Goal: Task Accomplishment & Management: Complete application form

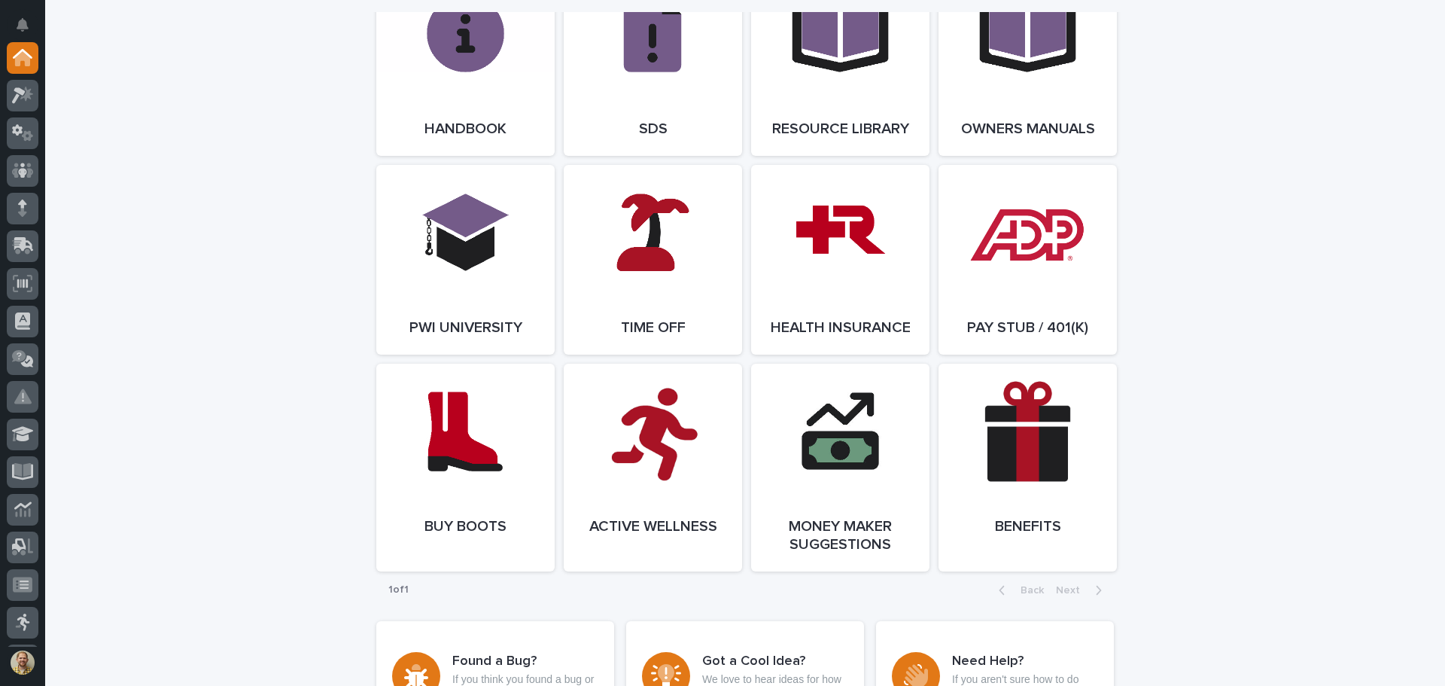
scroll to position [2161, 0]
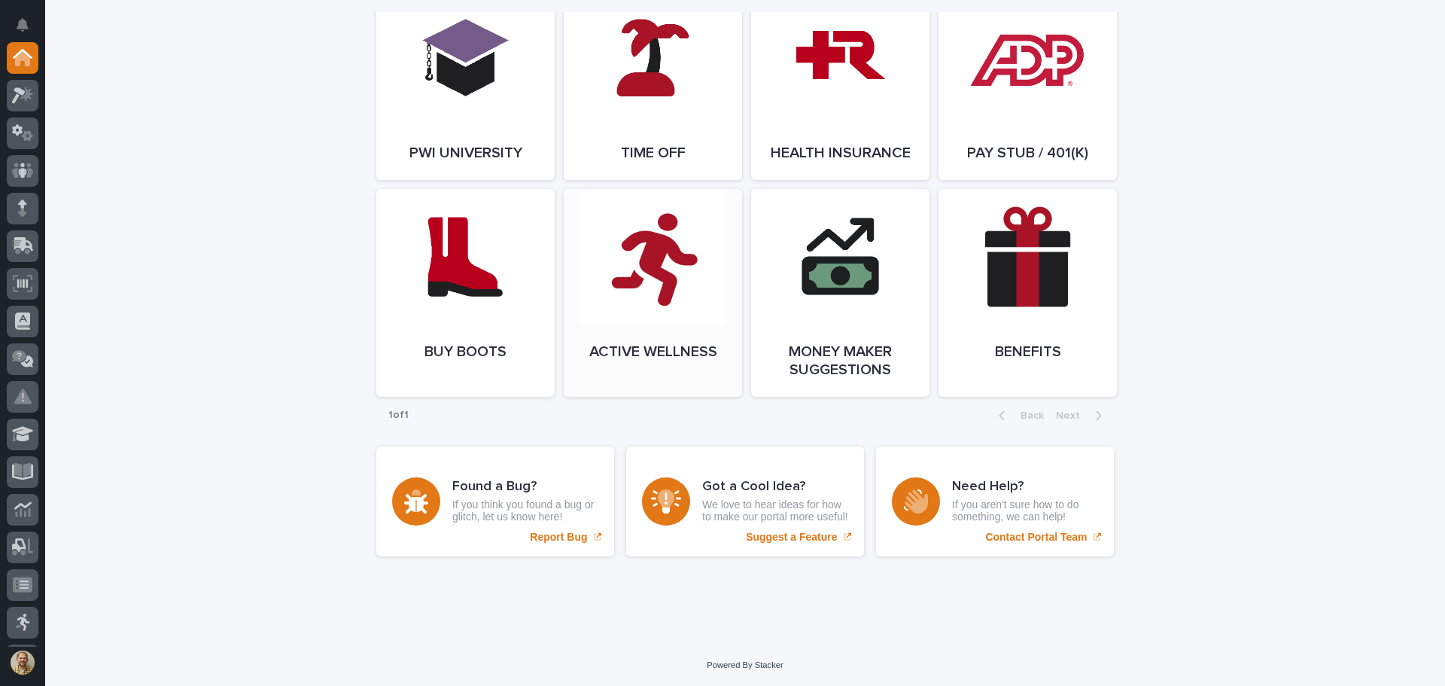
click at [608, 303] on link "Open Link" at bounding box center [653, 293] width 178 height 208
click at [1024, 294] on span "Open Link" at bounding box center [1028, 293] width 49 height 11
click at [678, 241] on link "Open Link" at bounding box center [653, 293] width 178 height 208
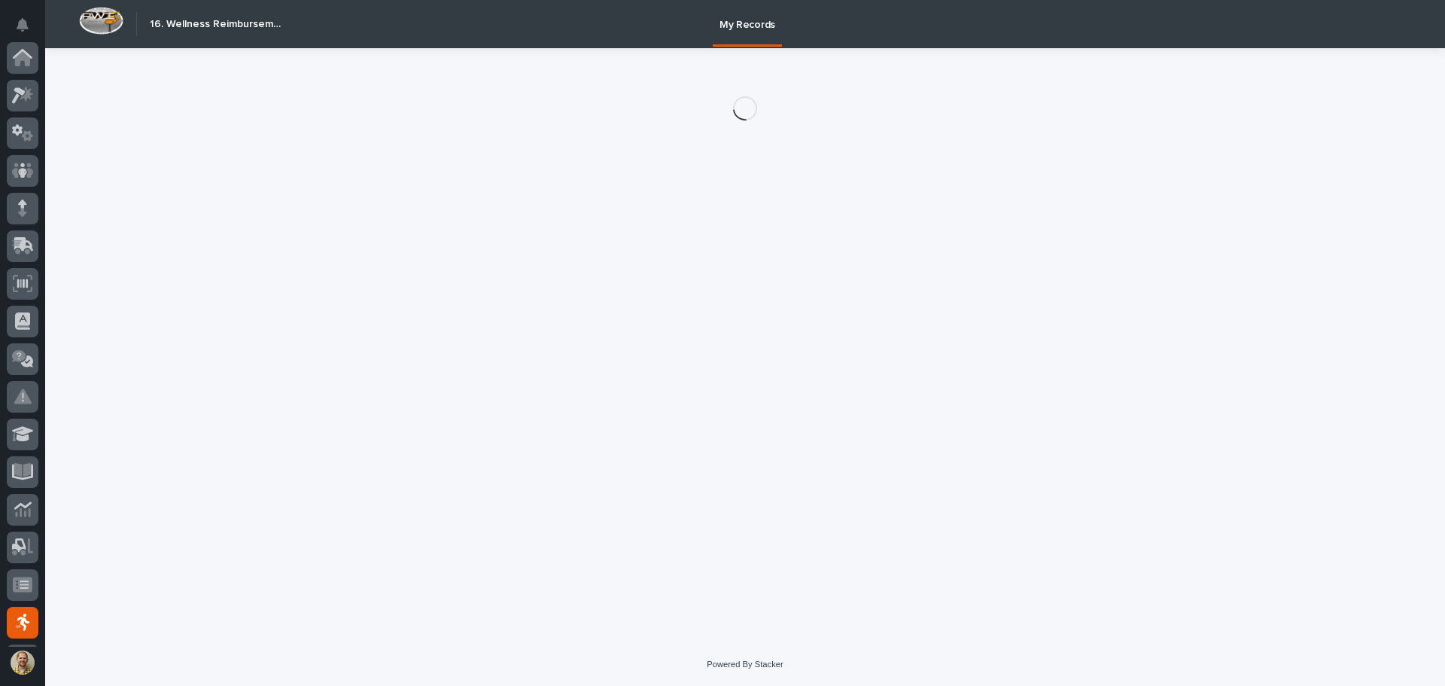
scroll to position [186, 0]
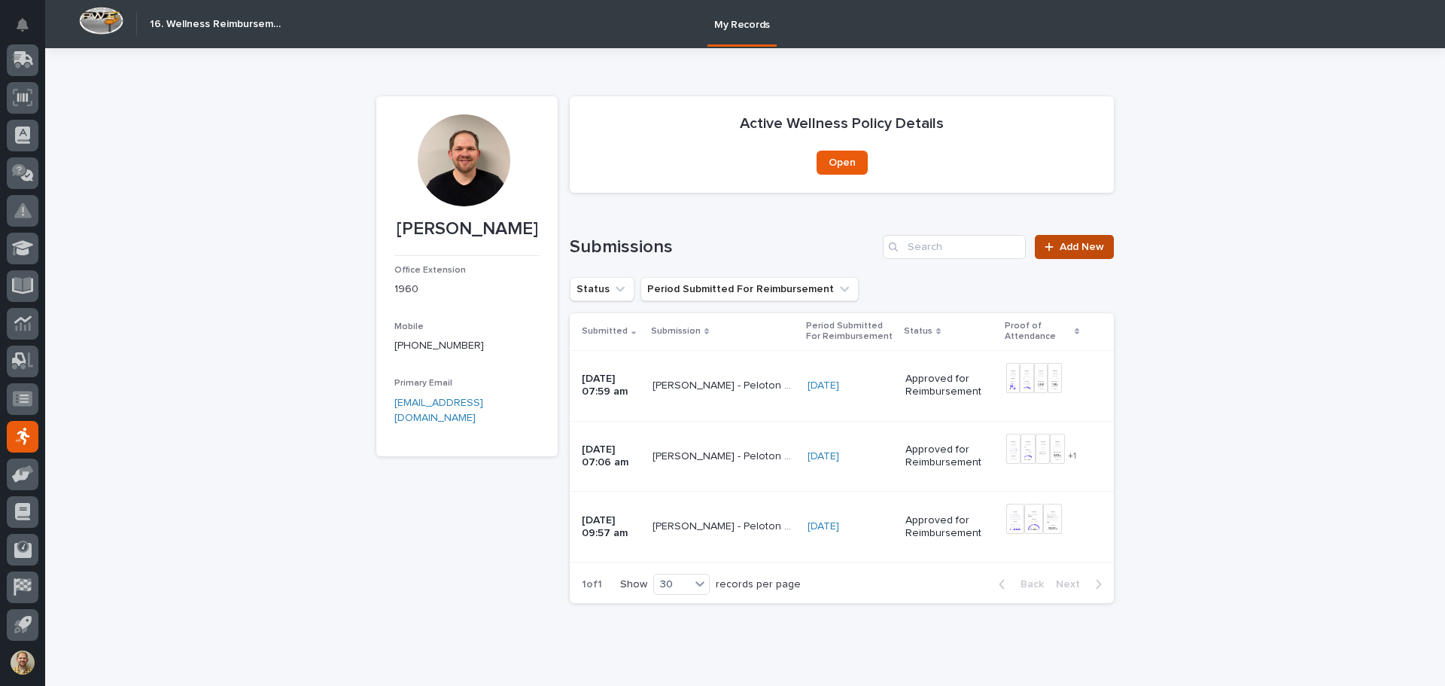
click at [1078, 249] on span "Add New" at bounding box center [1082, 247] width 44 height 11
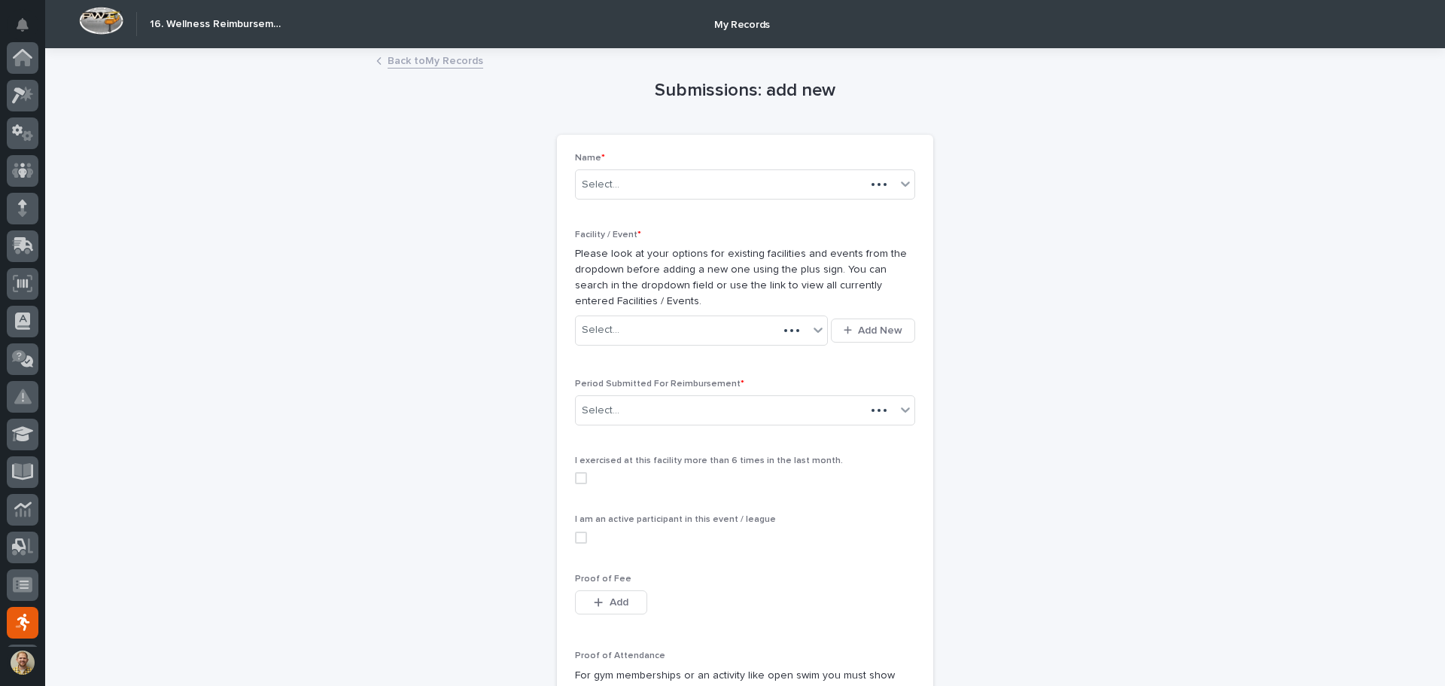
scroll to position [186, 0]
click at [638, 327] on div "Select..." at bounding box center [692, 330] width 233 height 25
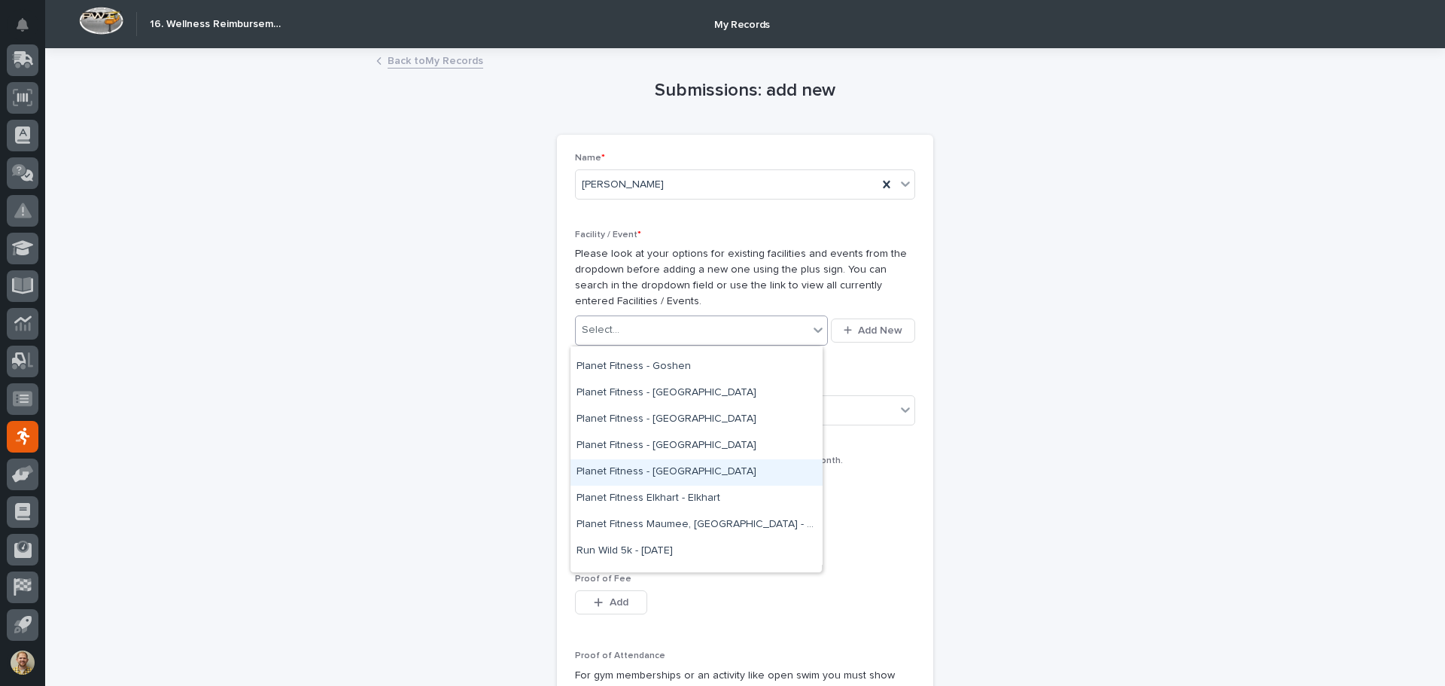
scroll to position [527, 0]
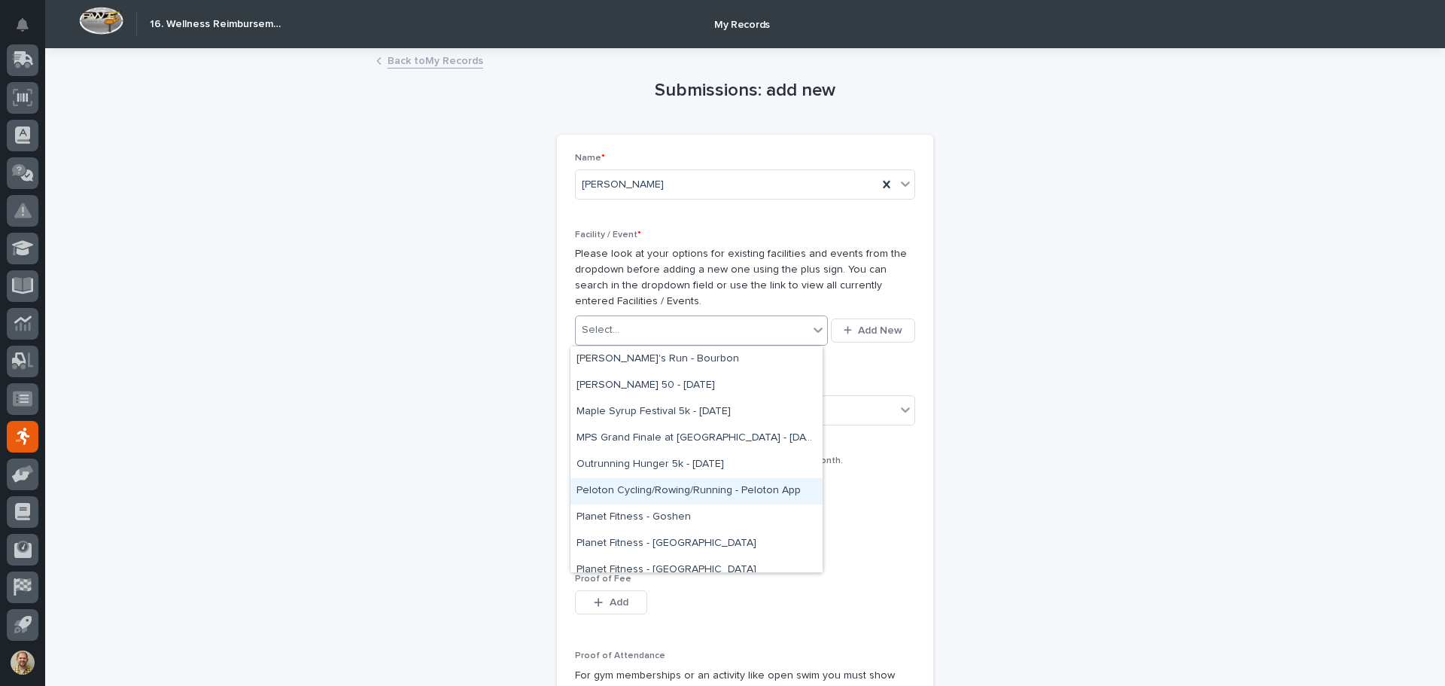
click at [717, 486] on div "Peloton Cycling/Rowing/Running - Peloton App" at bounding box center [697, 491] width 252 height 26
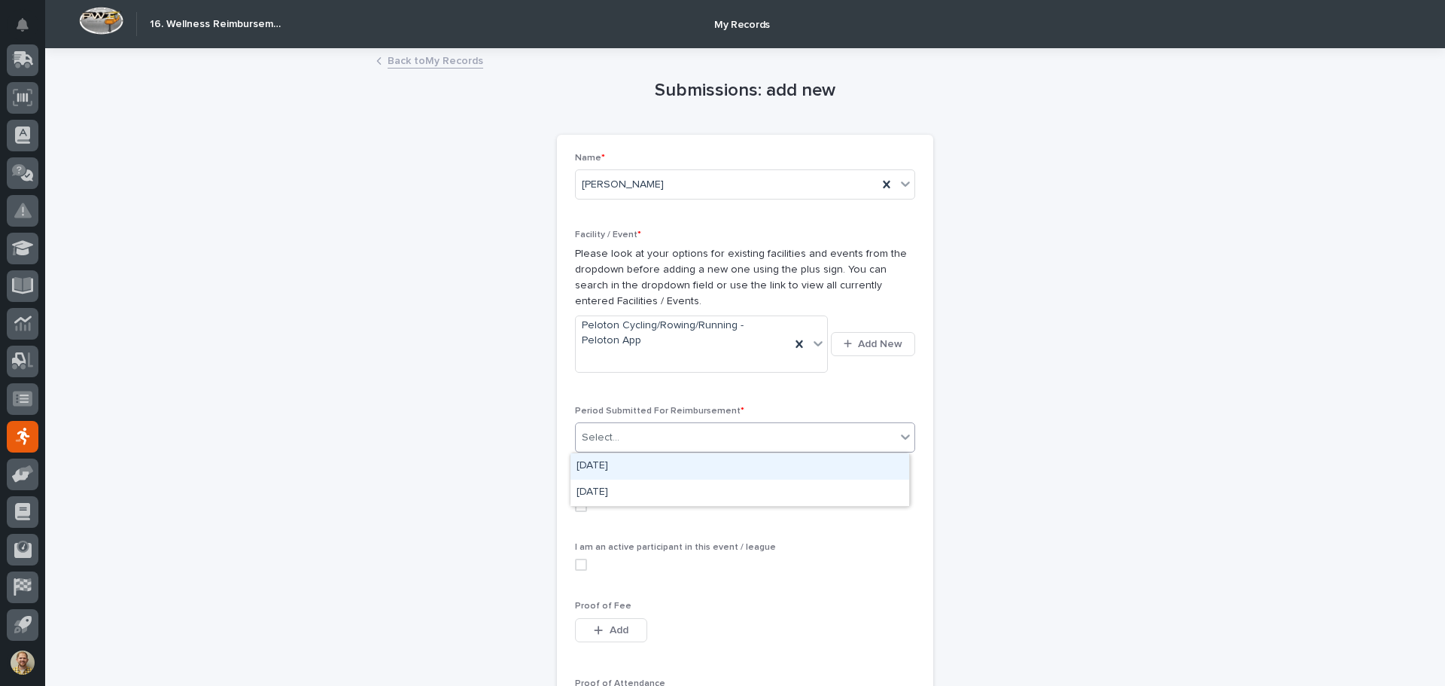
click at [616, 438] on div "Select..." at bounding box center [736, 437] width 320 height 25
click at [611, 468] on div "[DATE]" at bounding box center [740, 466] width 339 height 26
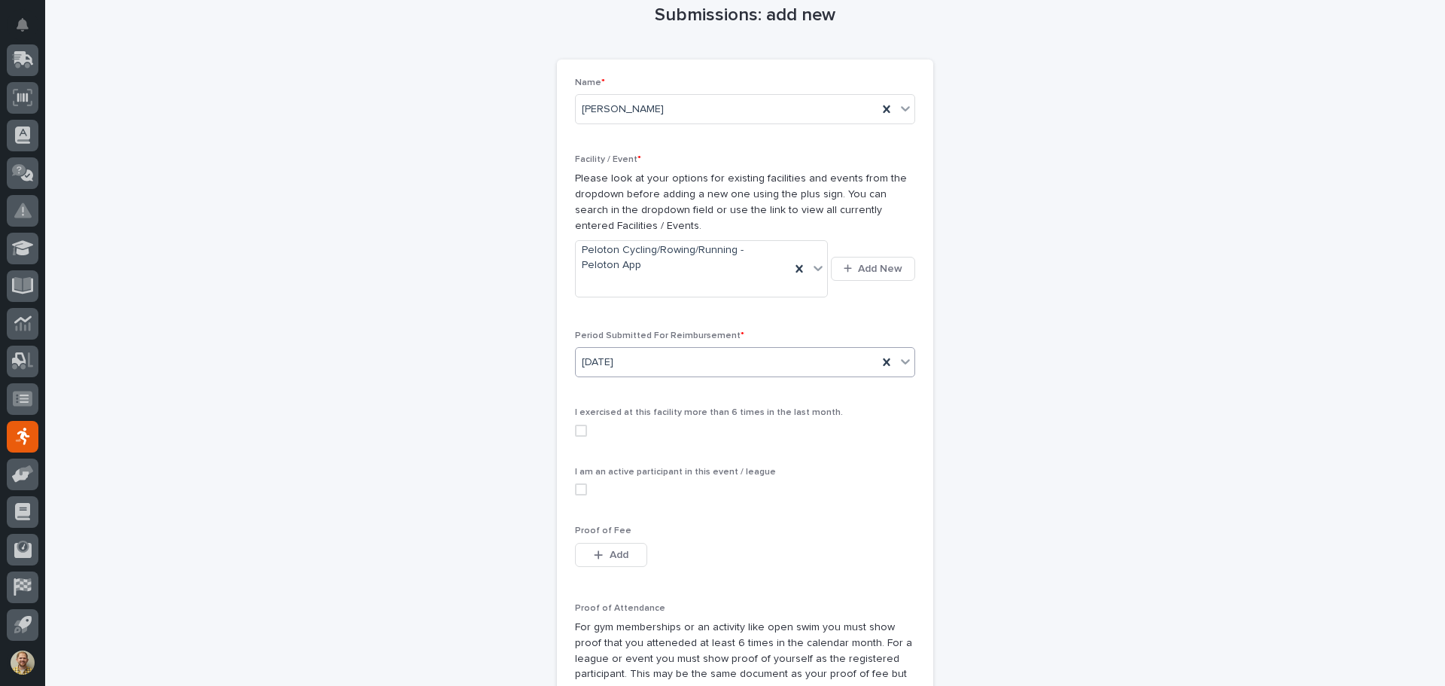
click at [575, 431] on span at bounding box center [581, 431] width 12 height 12
click at [575, 492] on span at bounding box center [581, 489] width 12 height 12
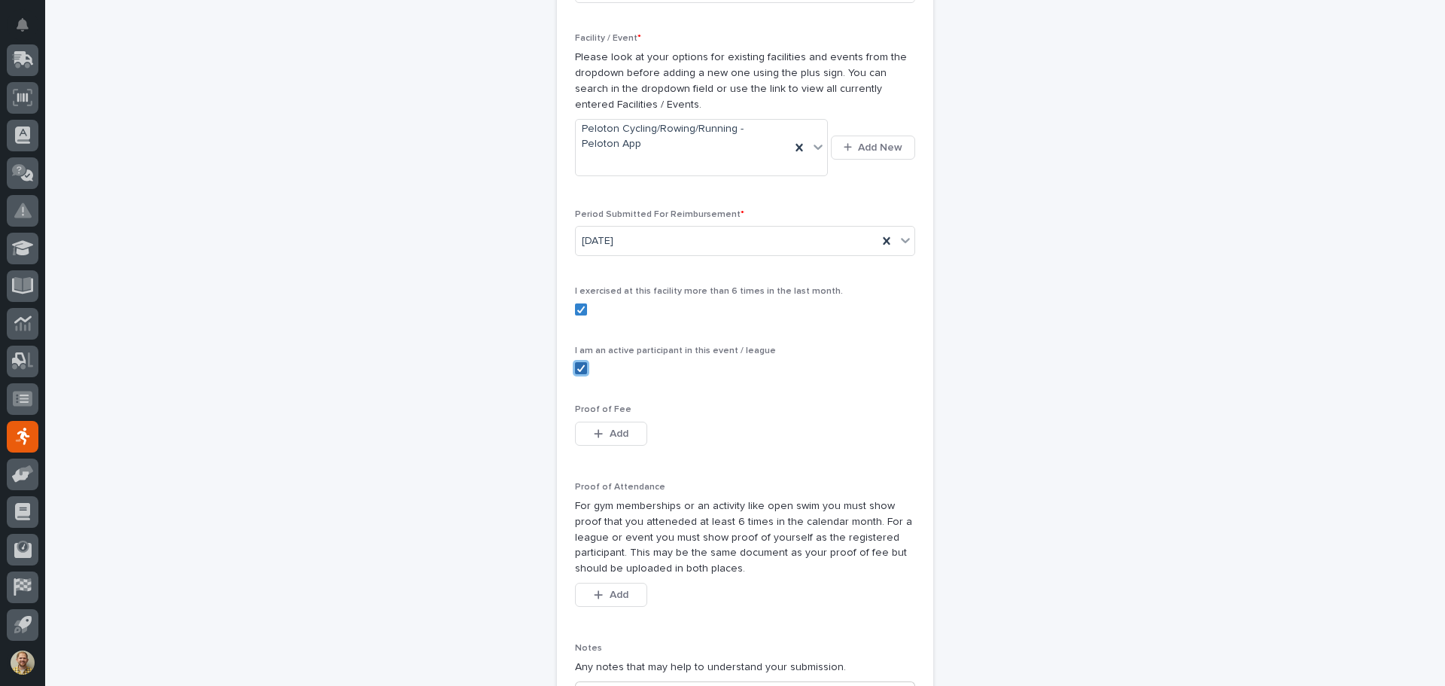
scroll to position [226, 0]
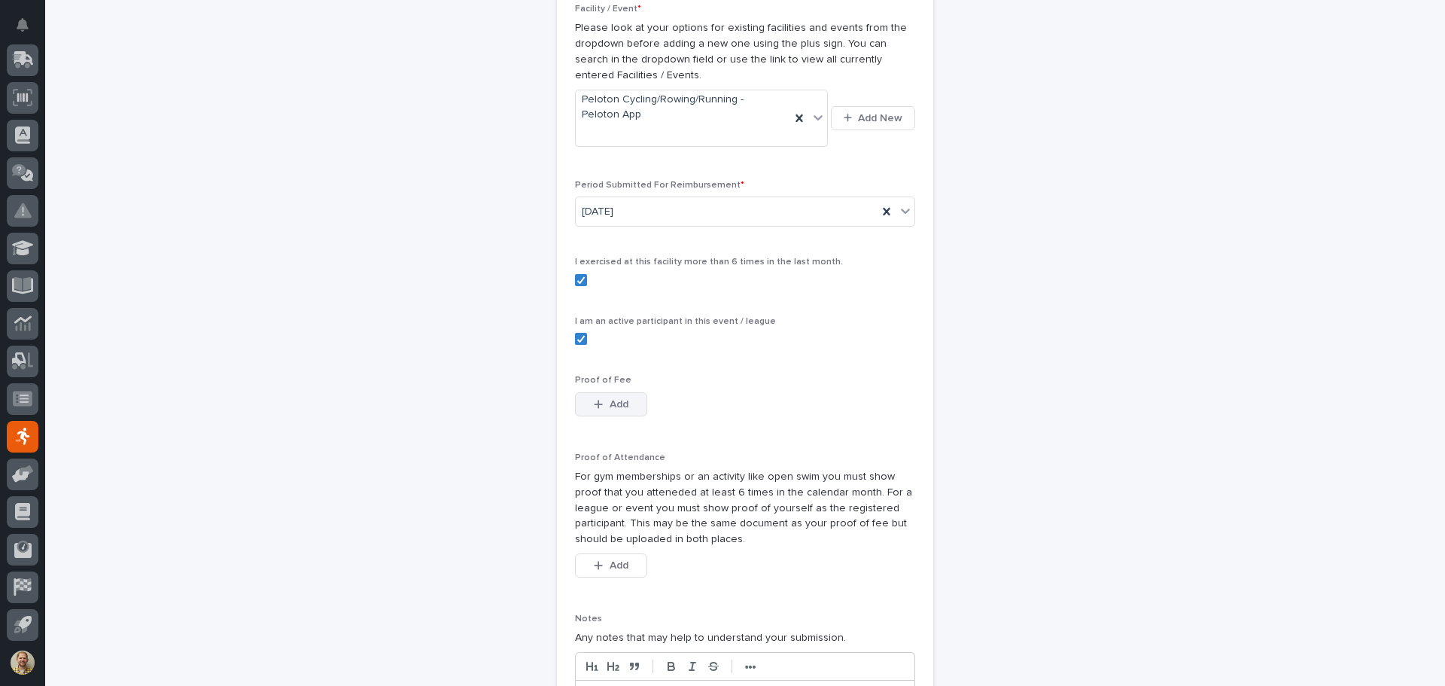
click at [597, 402] on icon "button" at bounding box center [598, 404] width 9 height 11
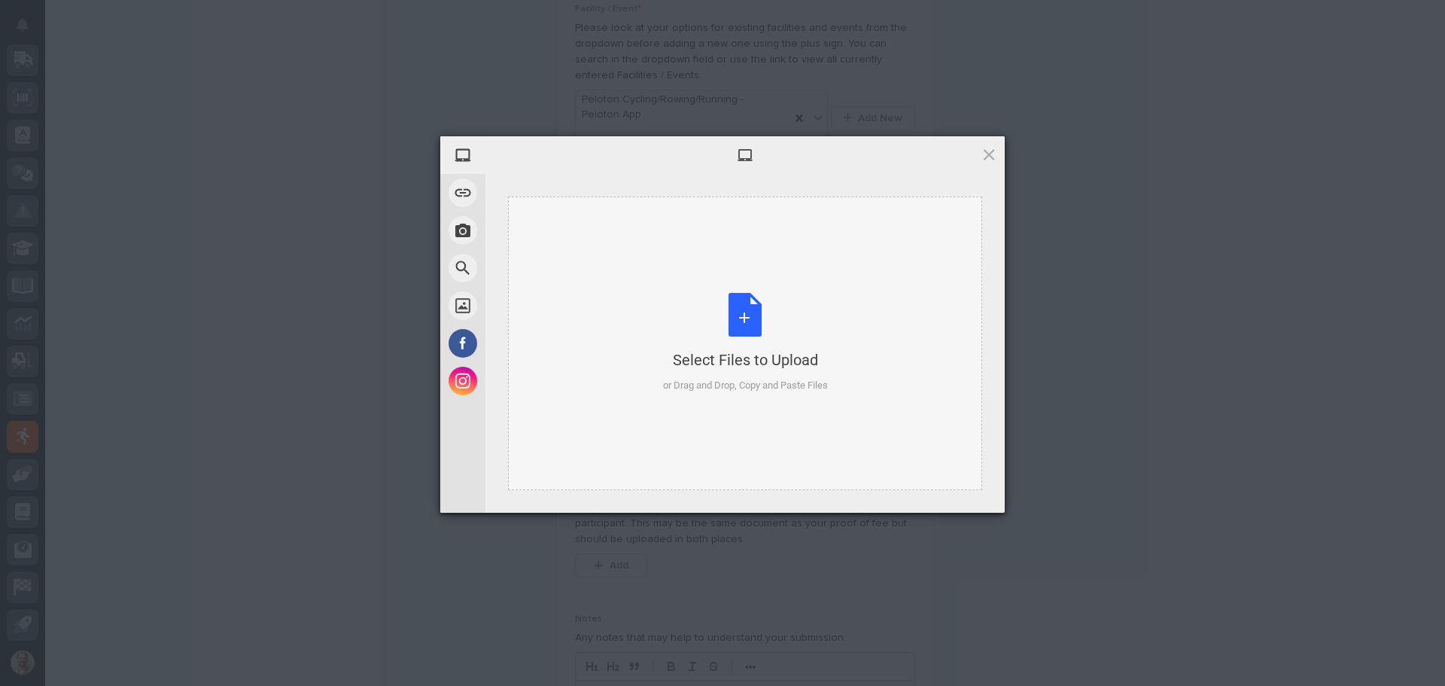
click at [626, 370] on div "Select Files to Upload or Drag and Drop, Copy and Paste Files" at bounding box center [745, 343] width 474 height 294
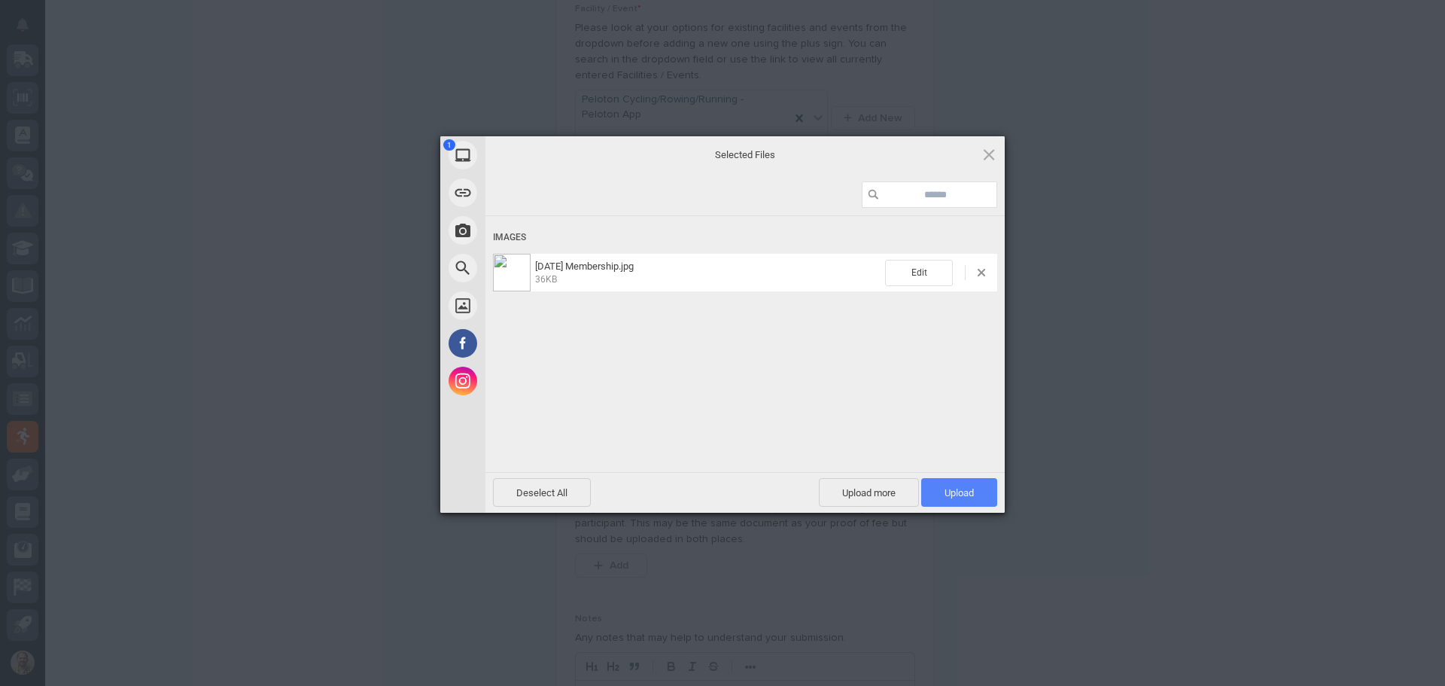
click at [981, 485] on span "Upload 1" at bounding box center [959, 492] width 76 height 29
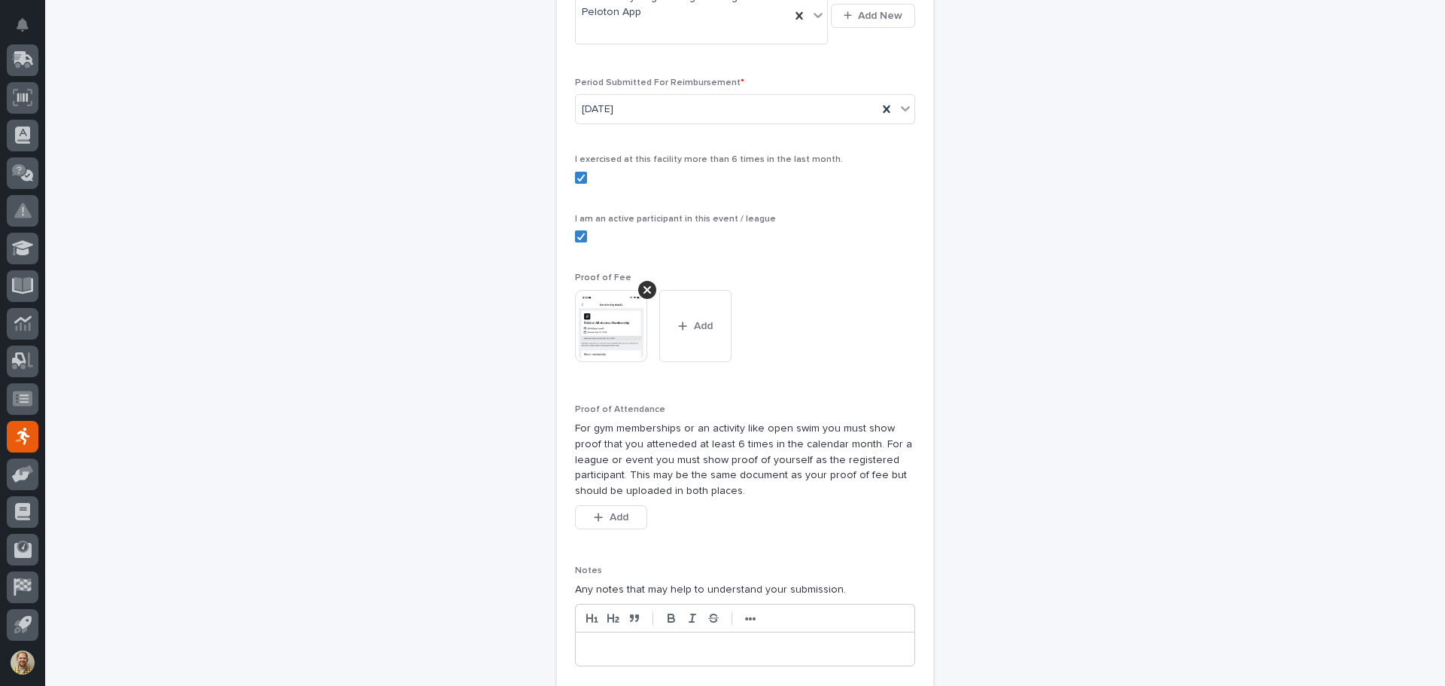
scroll to position [479, 0]
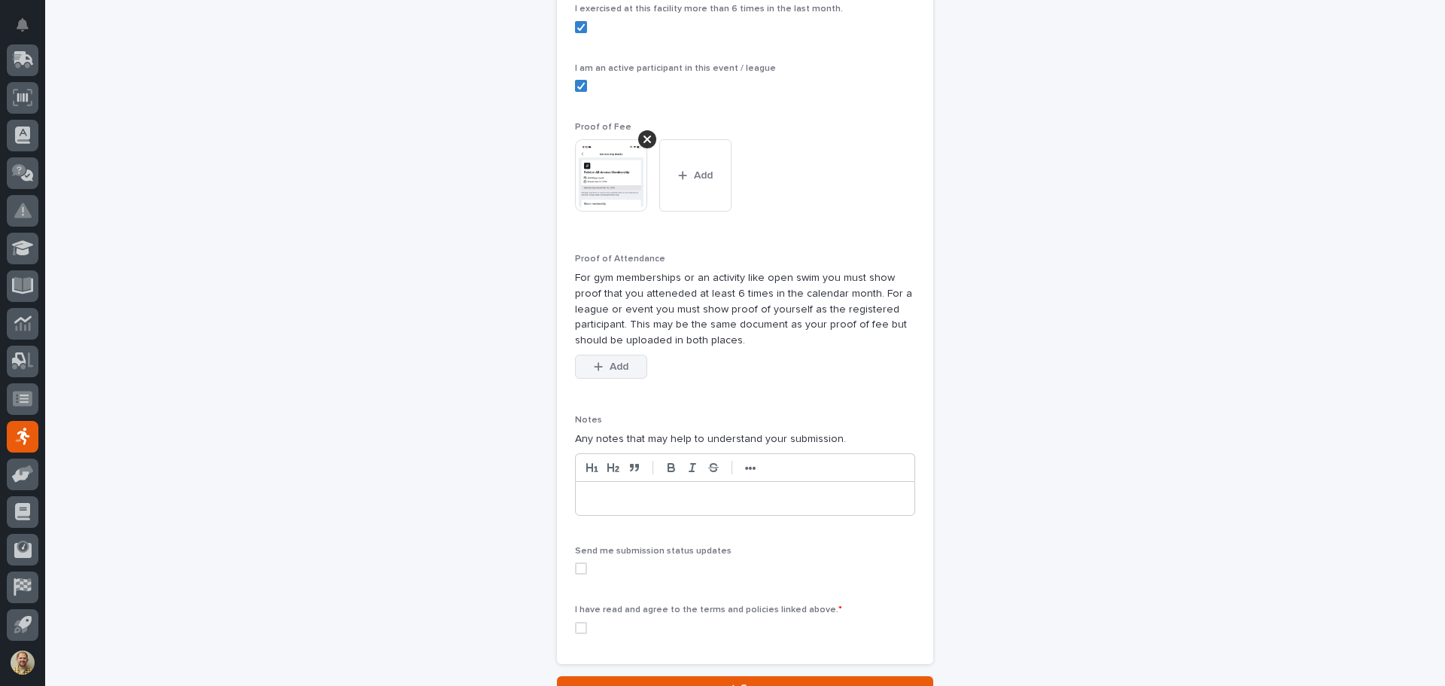
click at [632, 371] on button "Add" at bounding box center [611, 367] width 72 height 24
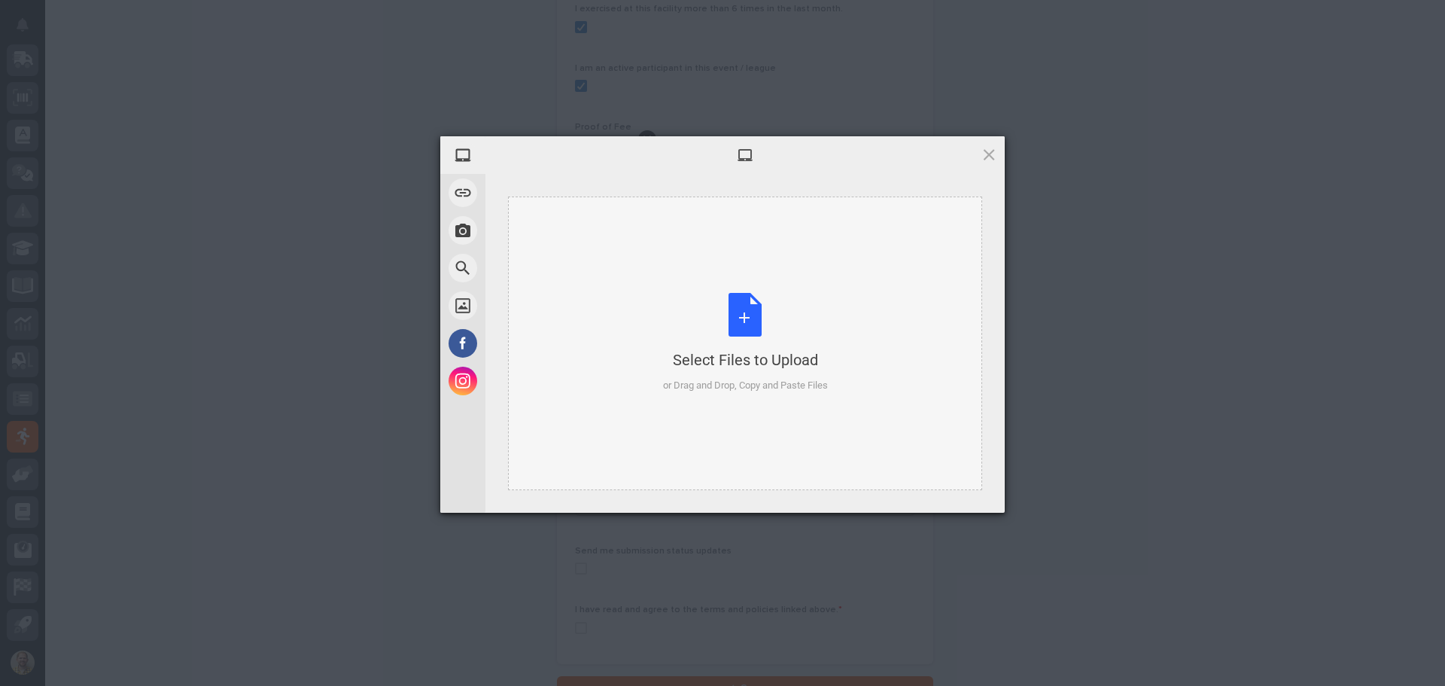
click at [628, 362] on div "Select Files to Upload or Drag and Drop, Copy and Paste Files" at bounding box center [745, 343] width 474 height 294
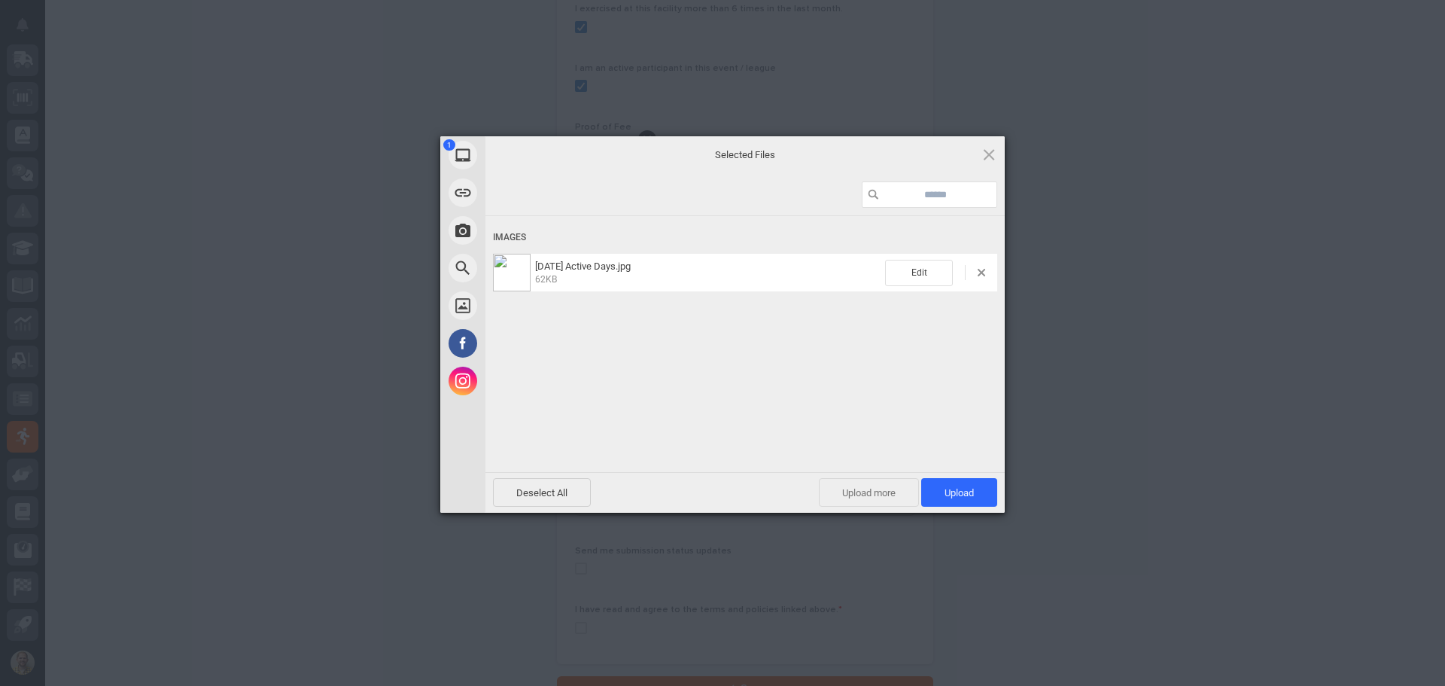
click at [896, 498] on span "Upload more" at bounding box center [869, 492] width 100 height 29
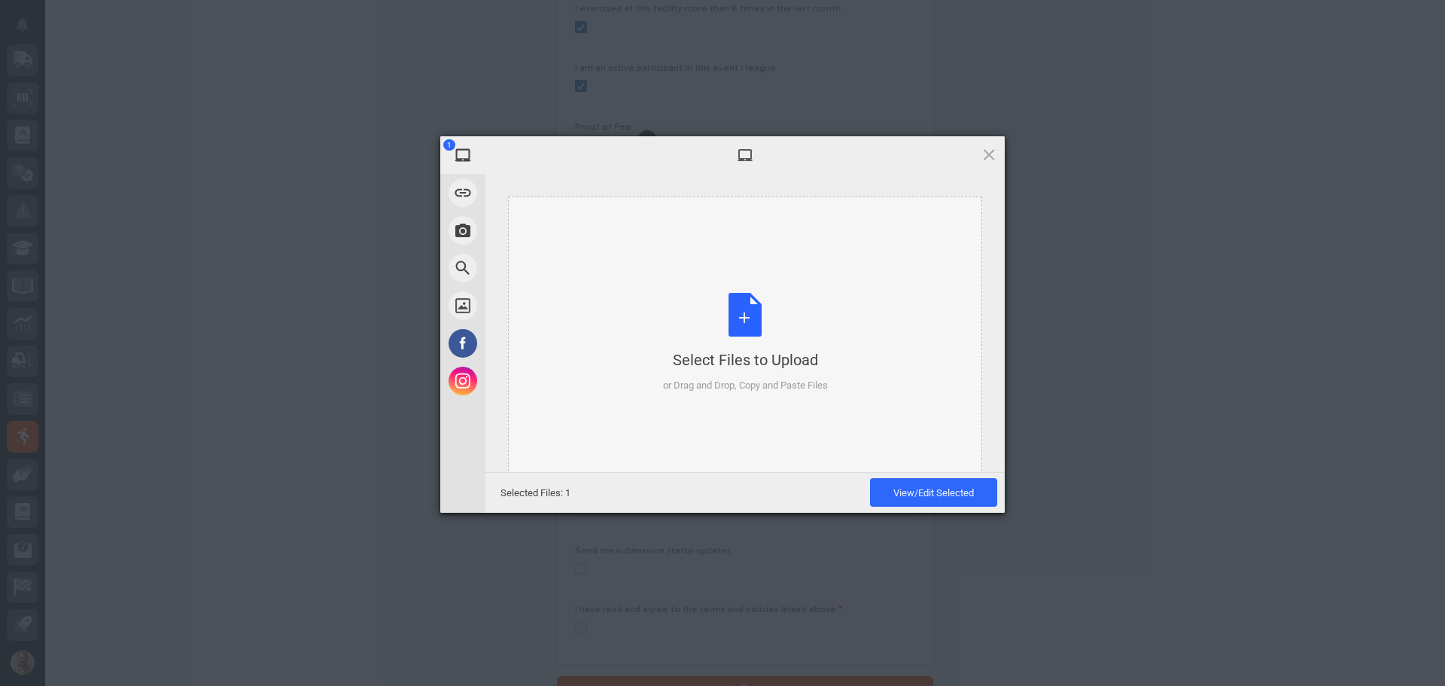
click at [815, 424] on div "Select Files to Upload or Drag and Drop, Copy and Paste Files" at bounding box center [745, 343] width 474 height 294
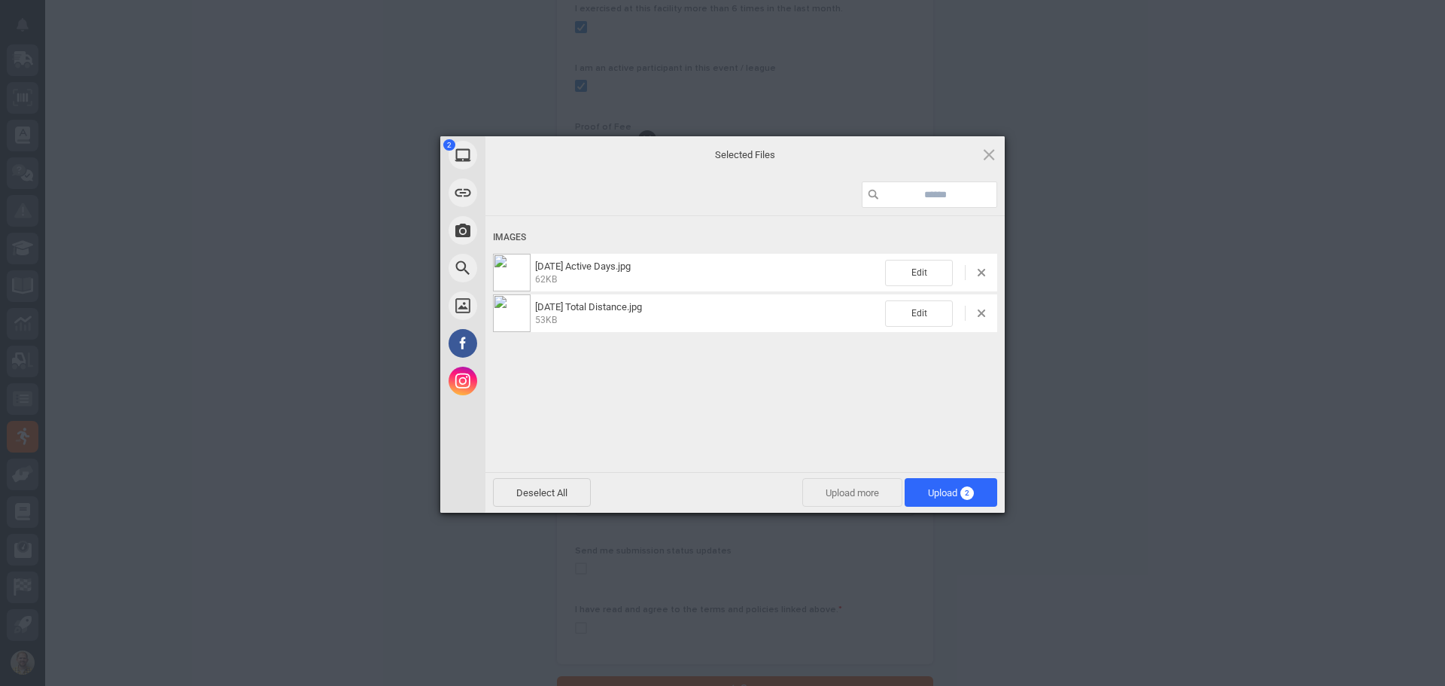
click at [880, 488] on span "Upload more" at bounding box center [853, 492] width 100 height 29
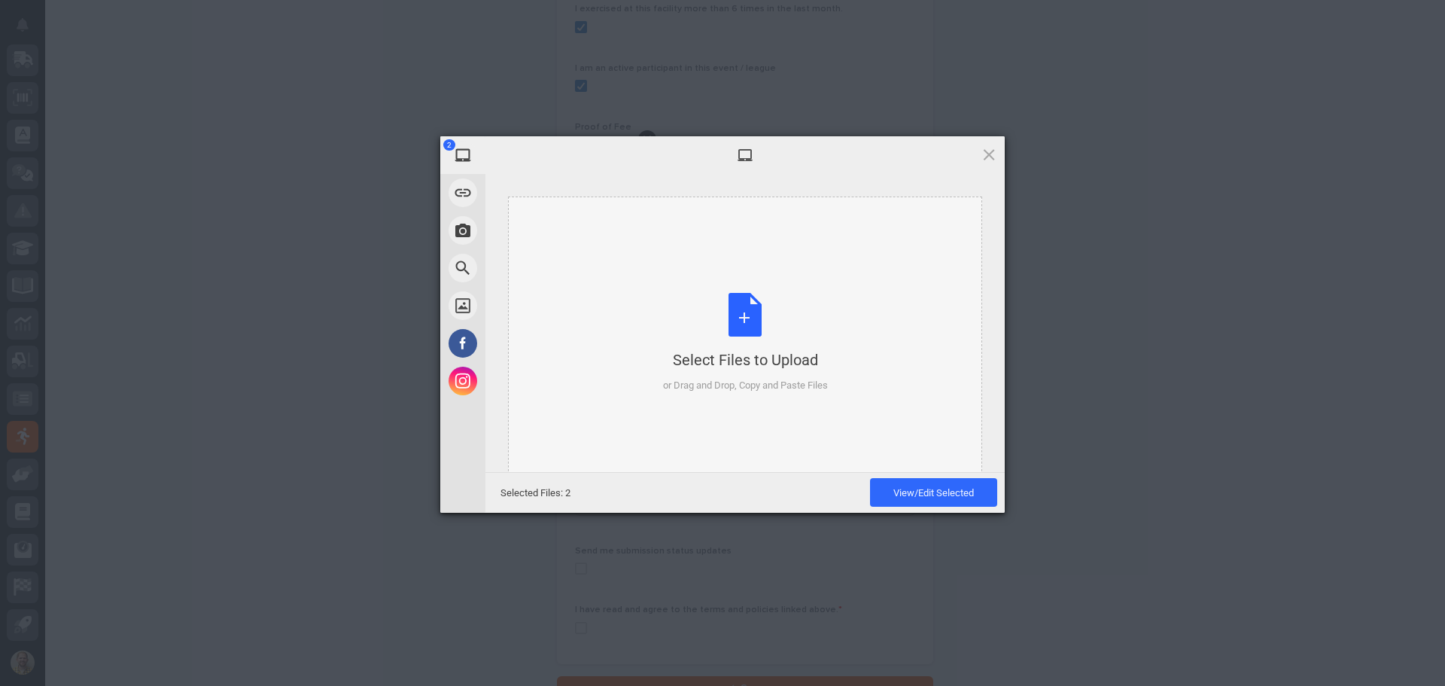
click at [836, 436] on div "Select Files to Upload or Drag and Drop, Copy and Paste Files" at bounding box center [745, 343] width 474 height 294
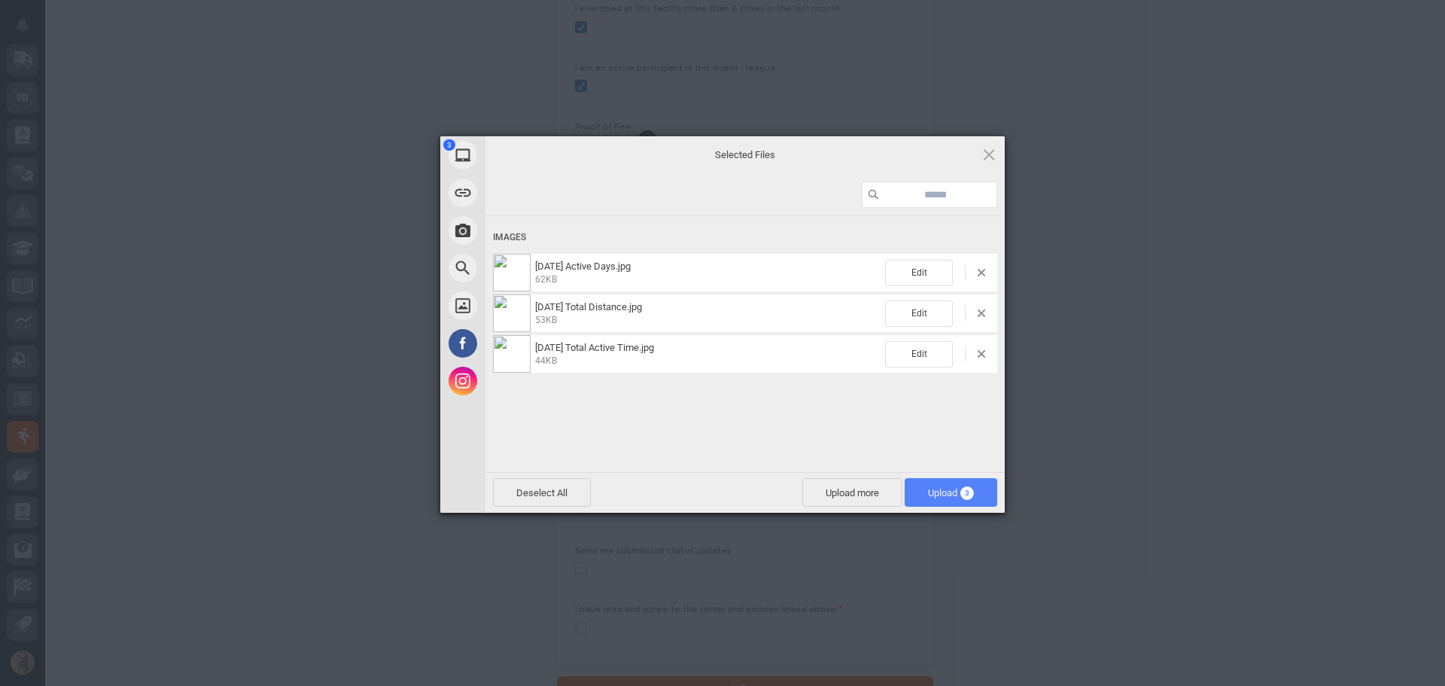
click at [943, 493] on span "Upload 3" at bounding box center [951, 492] width 46 height 11
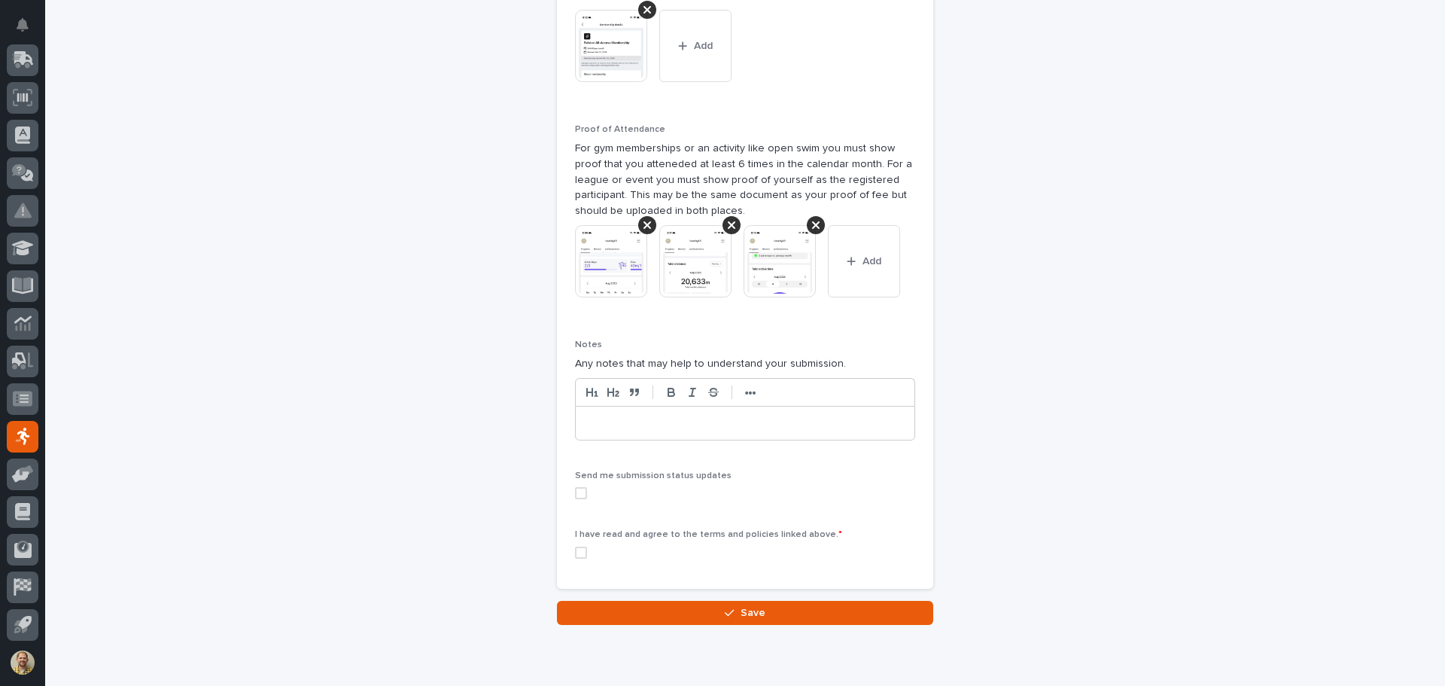
scroll to position [656, 0]
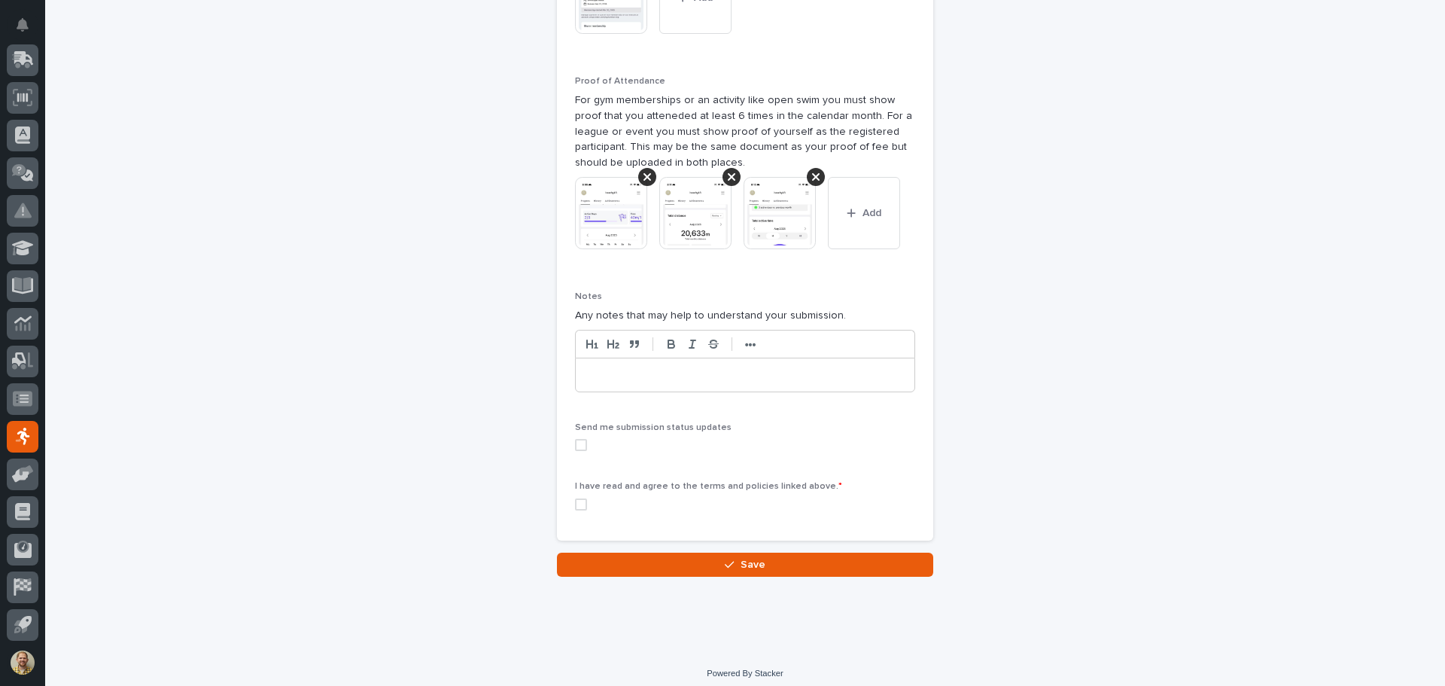
click at [580, 445] on span at bounding box center [581, 445] width 12 height 12
click at [575, 503] on span at bounding box center [581, 504] width 12 height 12
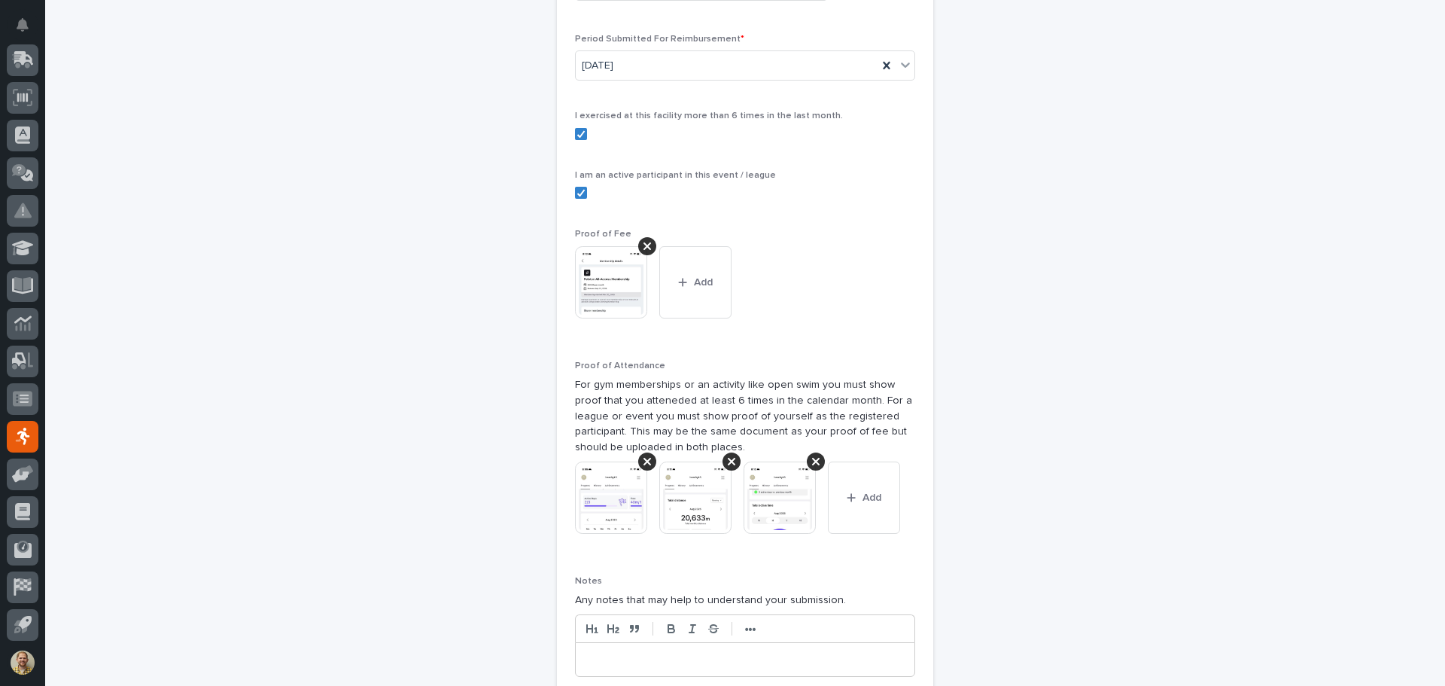
scroll to position [666, 0]
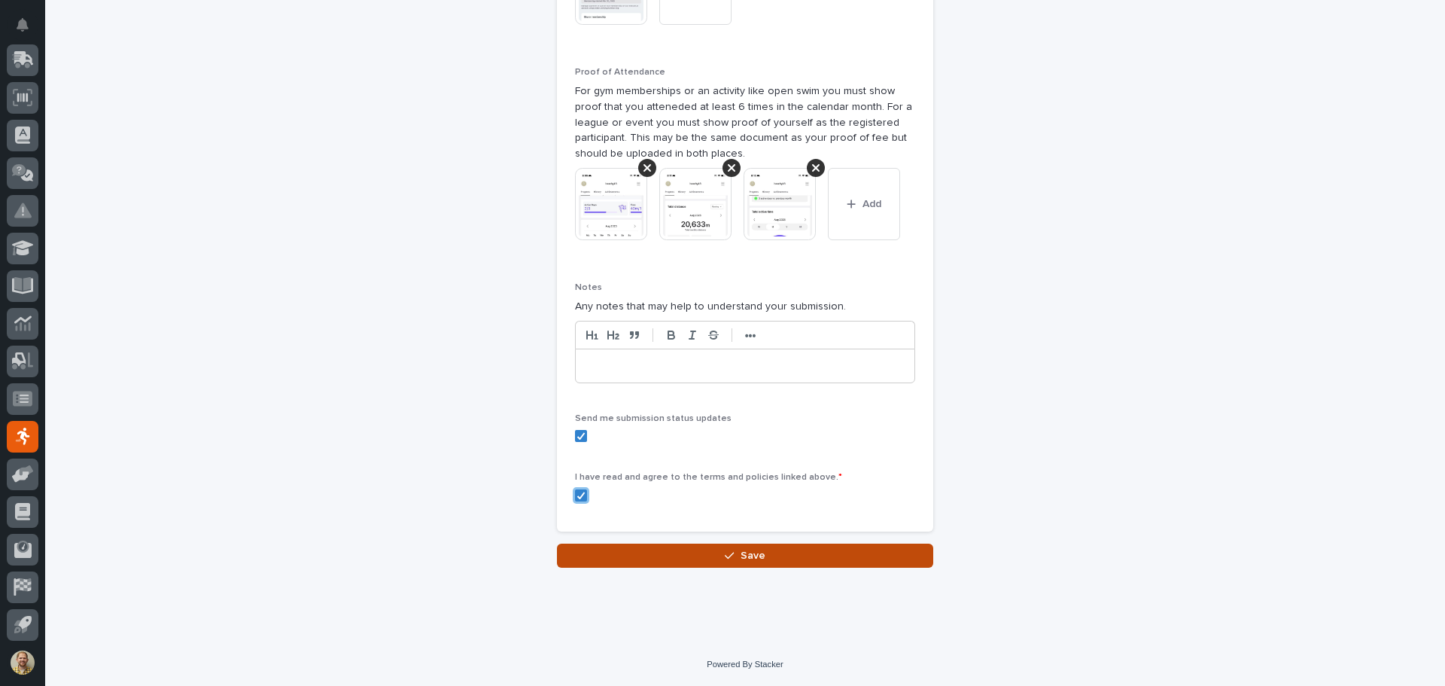
click at [736, 546] on button "Save" at bounding box center [745, 556] width 376 height 24
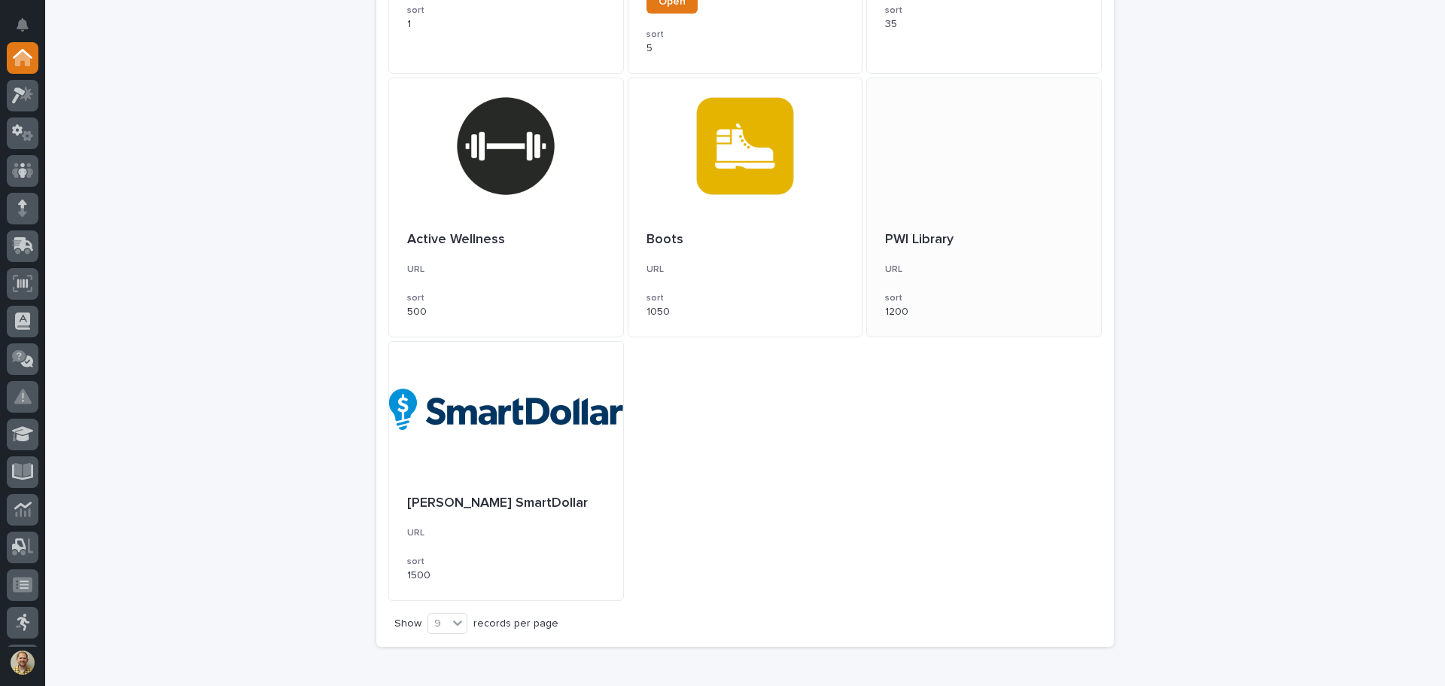
scroll to position [452, 0]
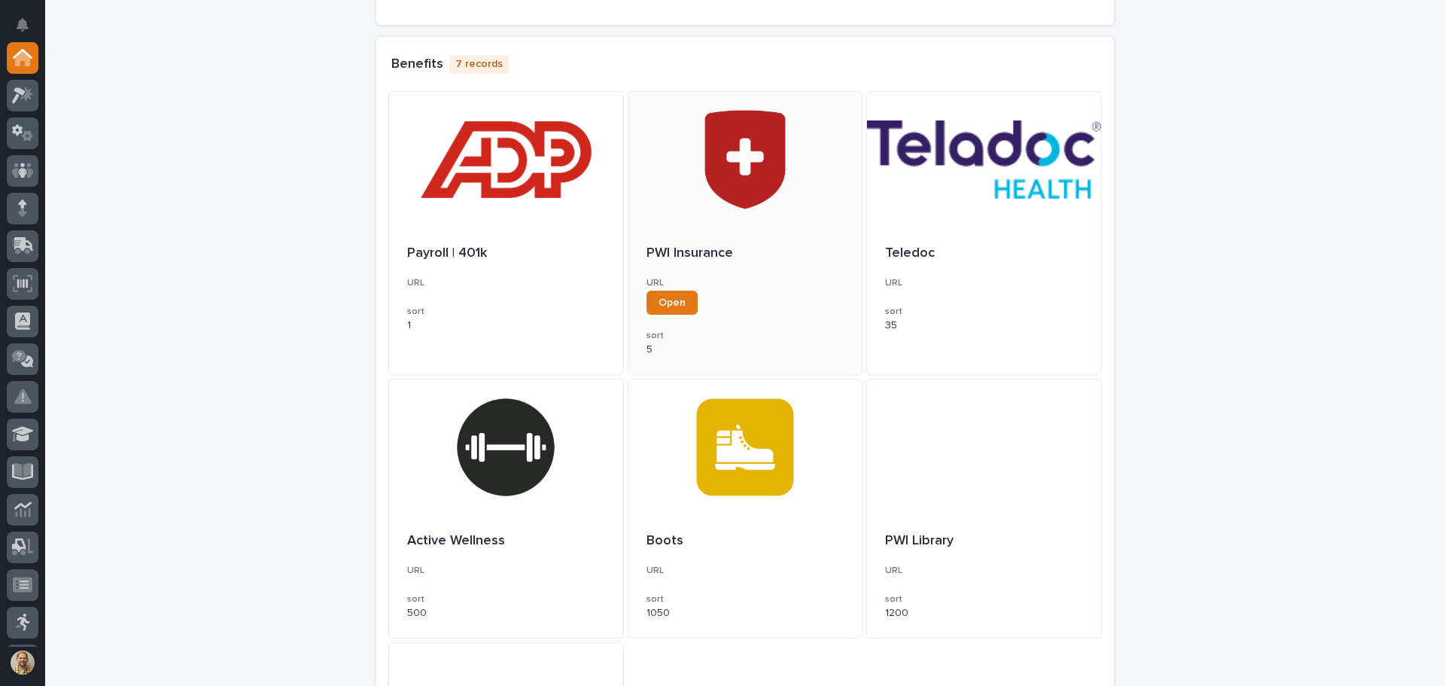
click at [789, 178] on div at bounding box center [746, 160] width 234 height 136
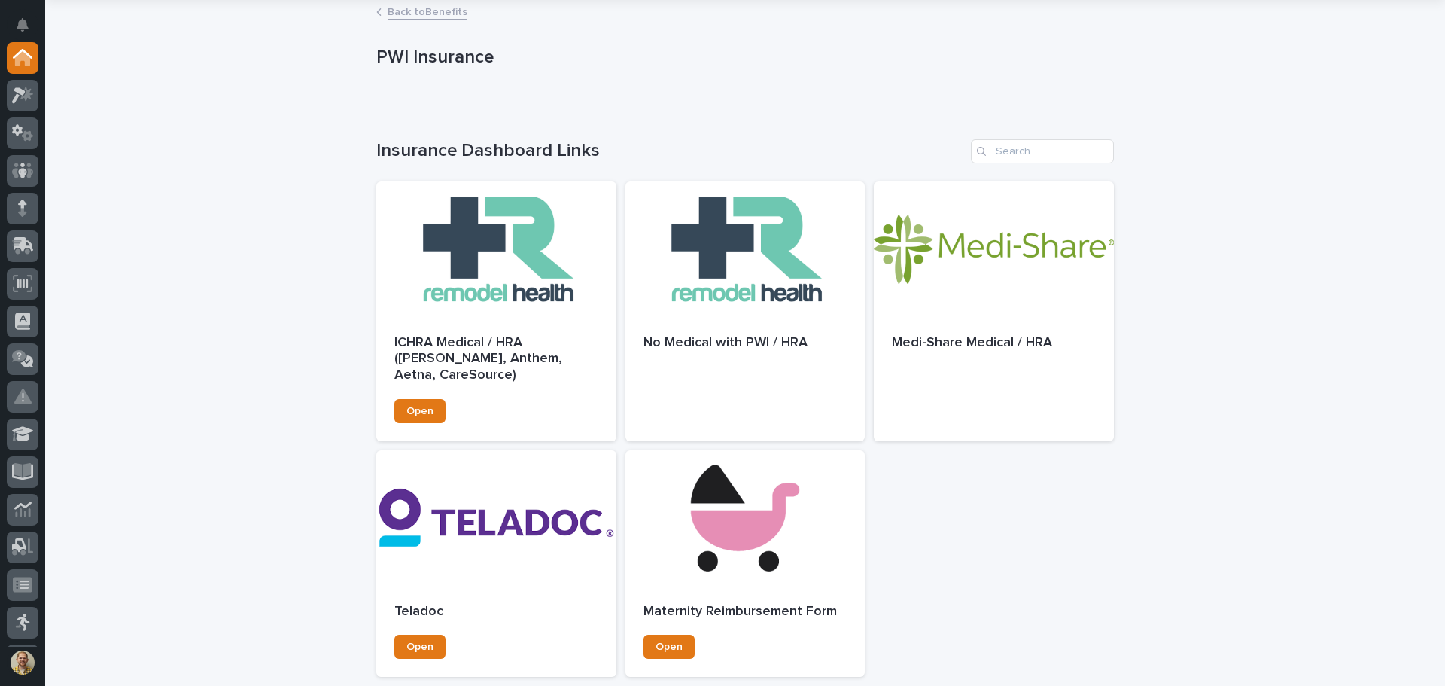
scroll to position [75, 0]
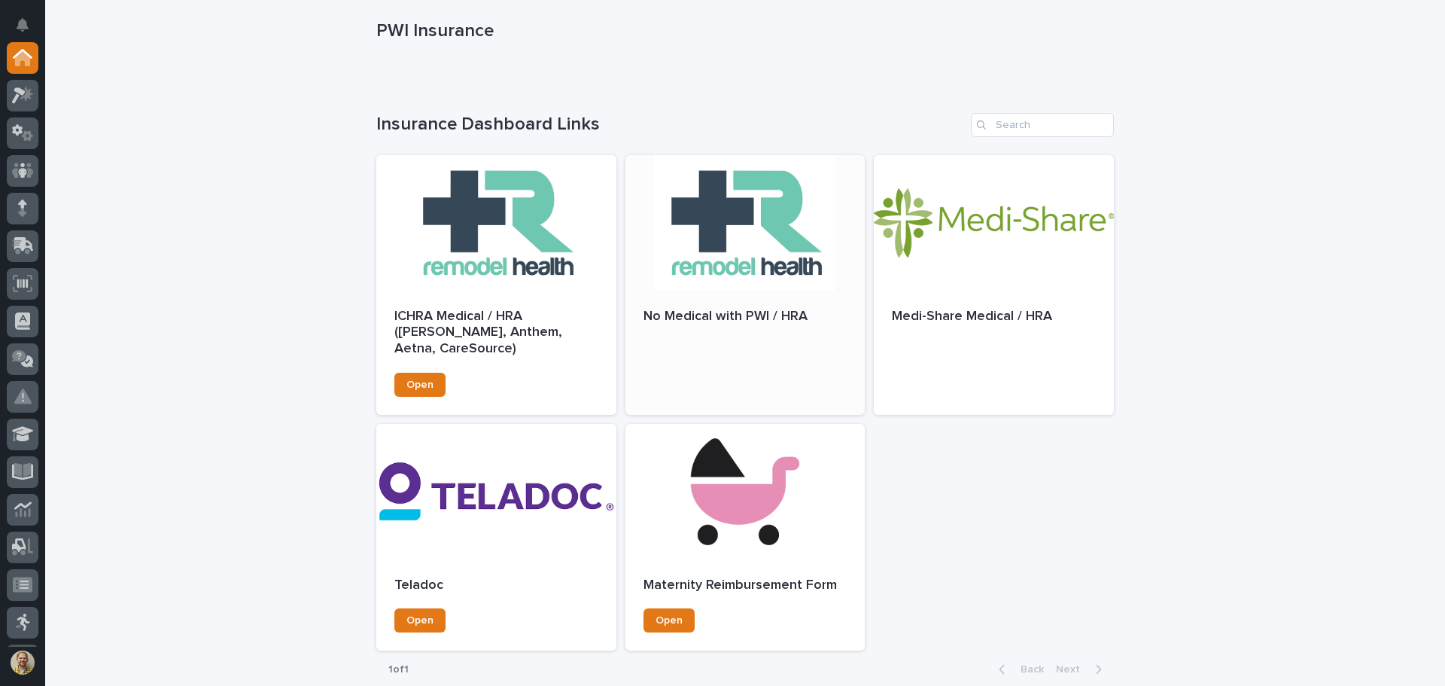
click at [762, 200] on div at bounding box center [746, 223] width 240 height 136
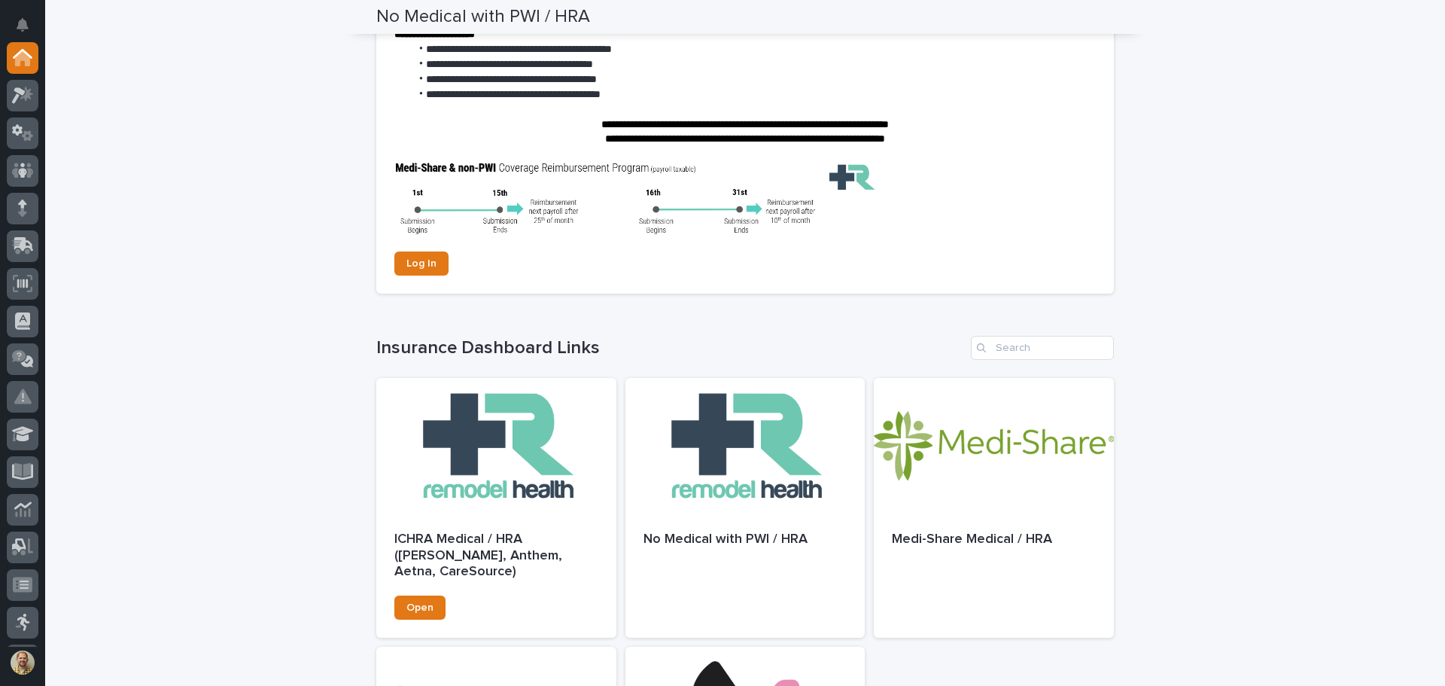
scroll to position [226, 0]
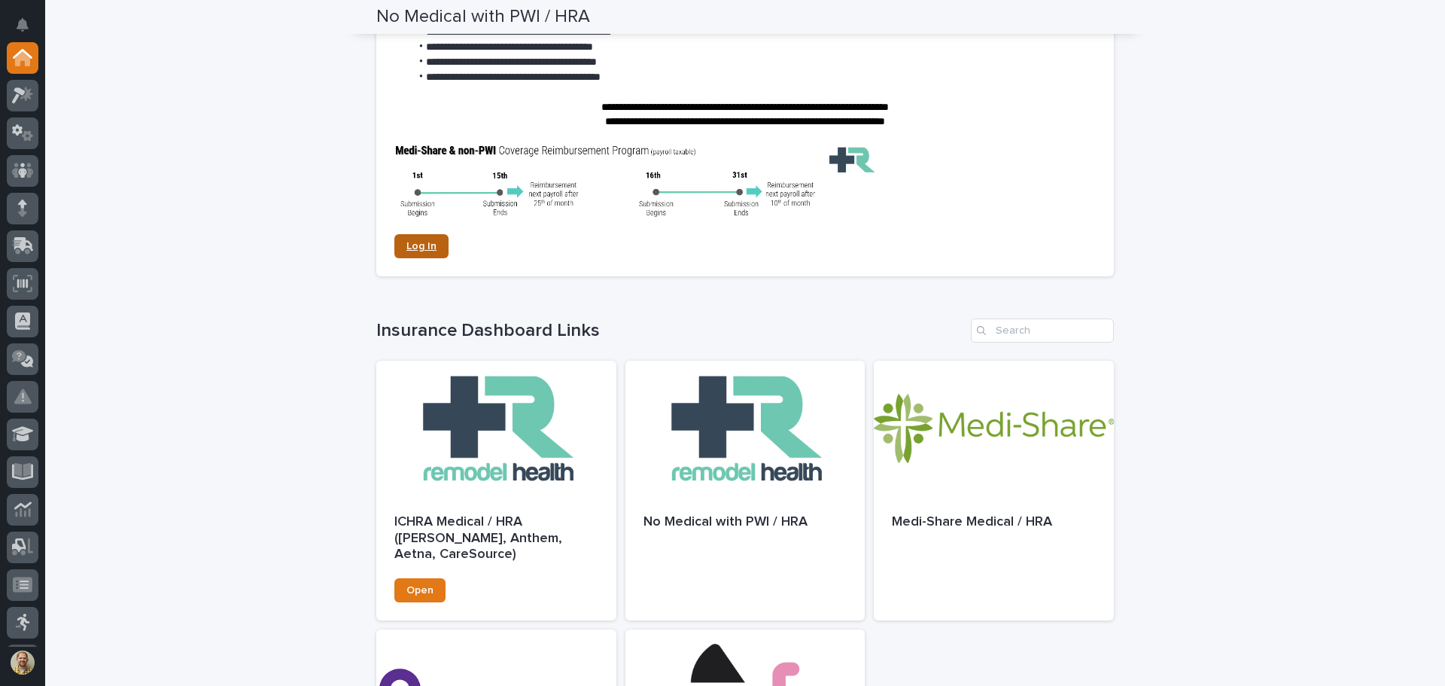
click at [422, 248] on span "Log In" at bounding box center [422, 246] width 30 height 11
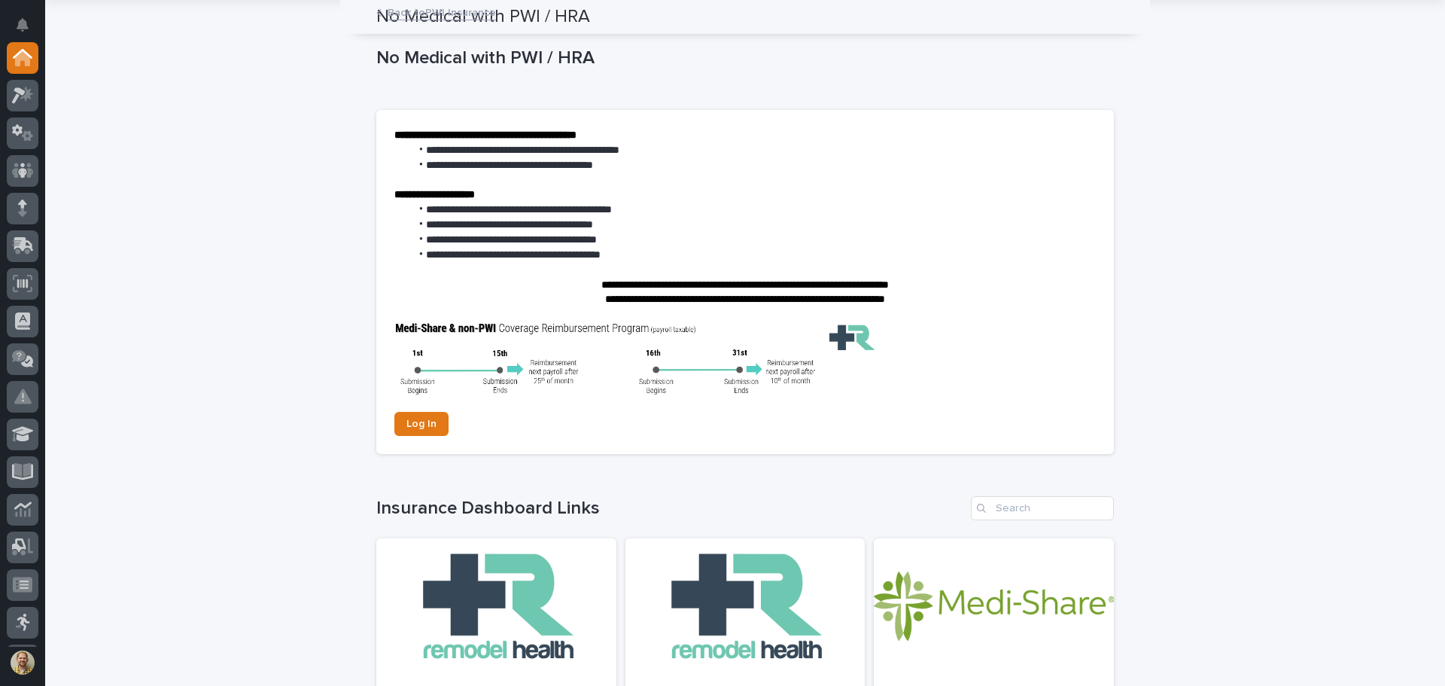
scroll to position [0, 0]
